Goal: Task Accomplishment & Management: Complete application form

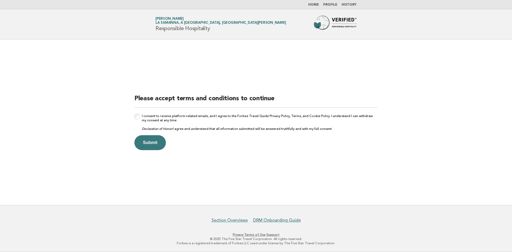
drag, startPoint x: 145, startPoint y: 145, endPoint x: 304, endPoint y: 83, distance: 170.9
click at [145, 145] on button "Submit" at bounding box center [150, 142] width 31 height 15
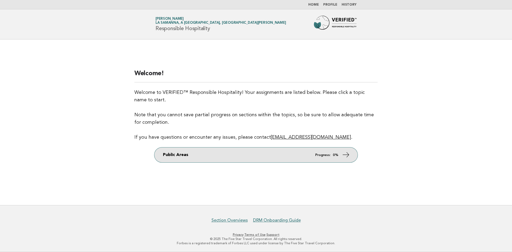
click at [351, 158] on link "Public Areas Progress: 0%" at bounding box center [256, 155] width 203 height 15
